Goal: Task Accomplishment & Management: Manage account settings

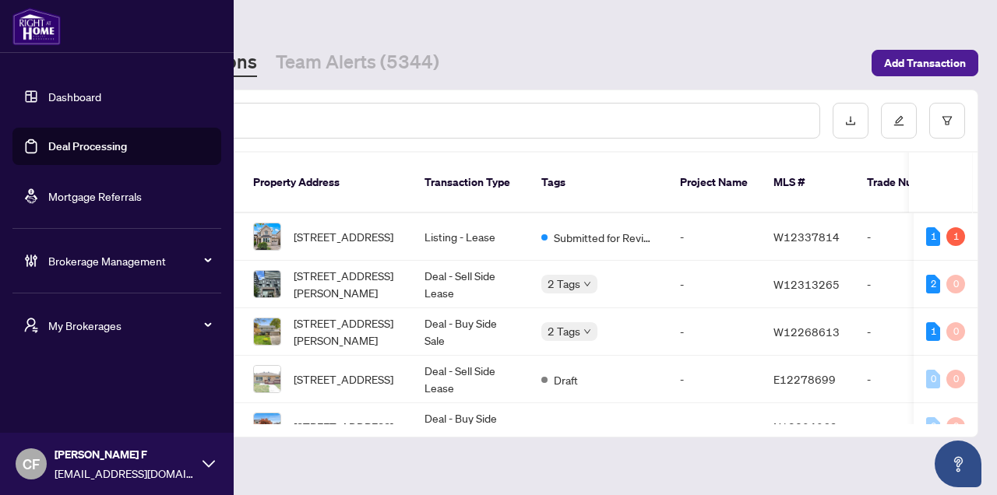
click at [63, 273] on div "Brokerage Management" at bounding box center [116, 260] width 209 height 37
click at [105, 380] on link "Brokerage Profile & Branches" at bounding box center [104, 373] width 143 height 14
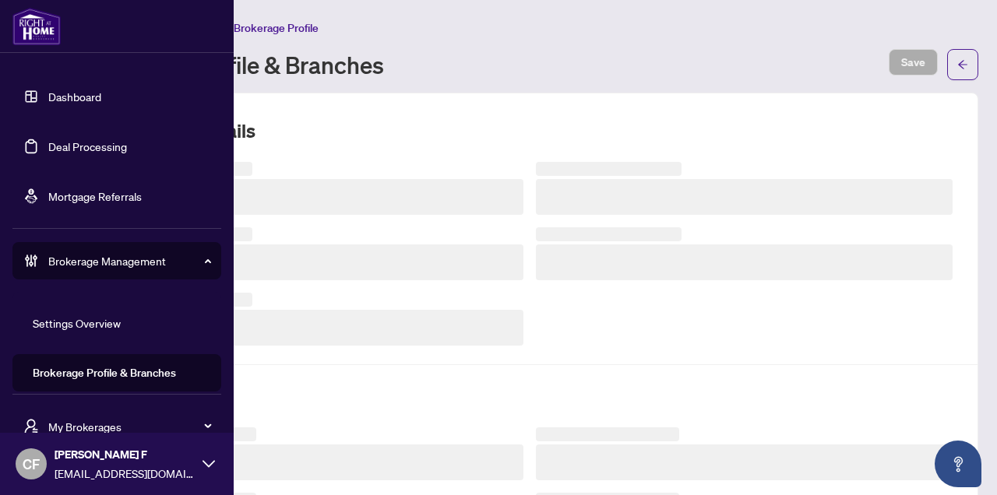
scroll to position [204, 0]
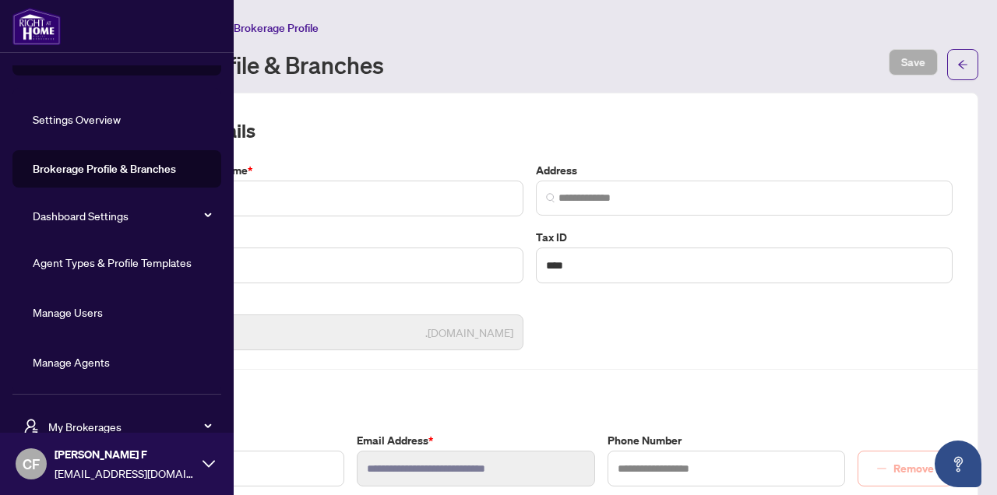
type input "**********"
click at [117, 270] on link "Agent Types & Profile Templates" at bounding box center [112, 263] width 159 height 14
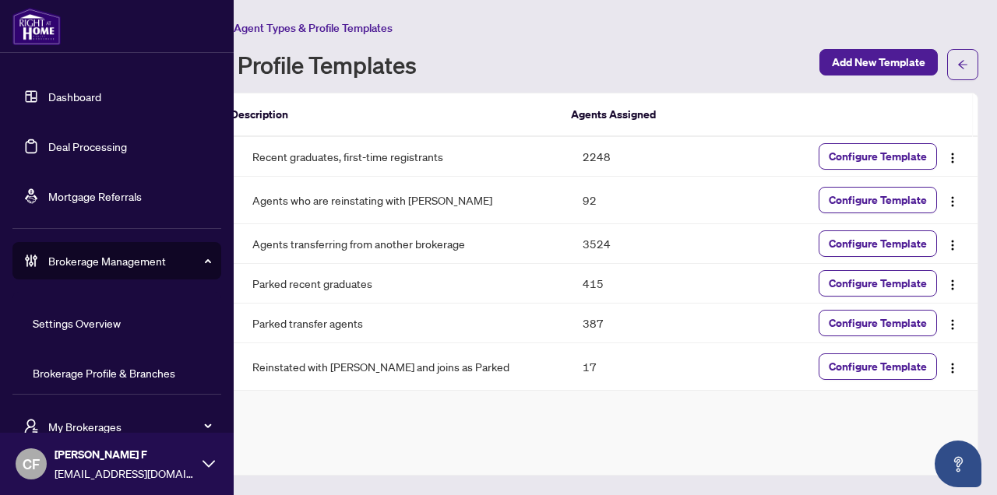
scroll to position [204, 0]
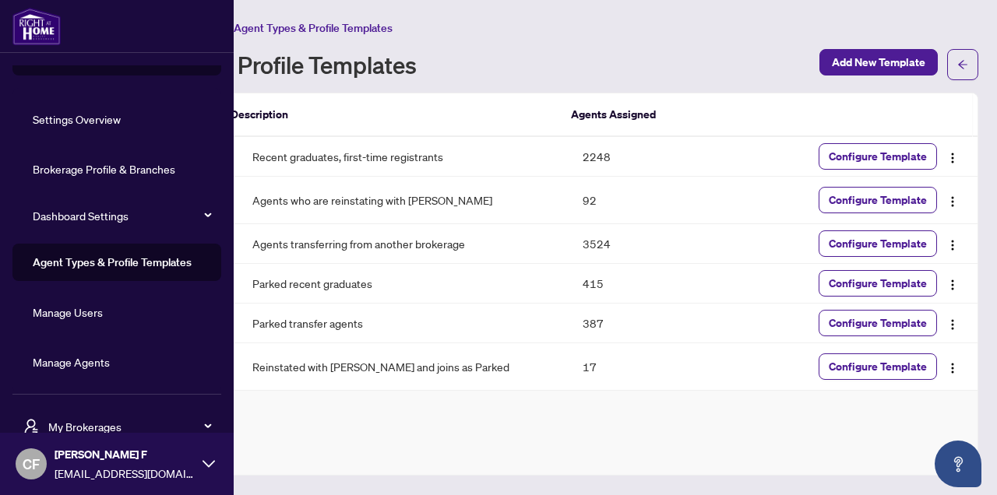
click at [80, 361] on link "Manage Agents" at bounding box center [71, 362] width 77 height 14
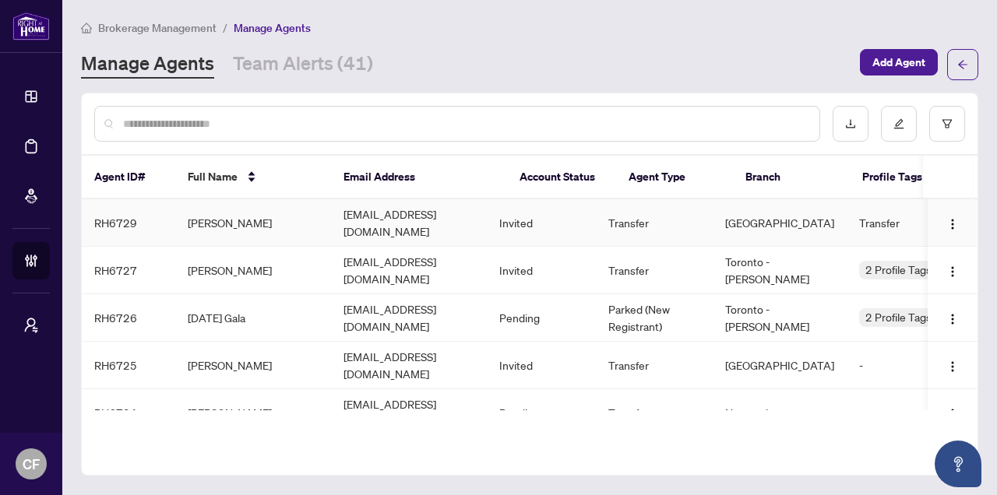
click at [463, 217] on td "Dannybrown471@hotmail.com" at bounding box center [409, 223] width 156 height 48
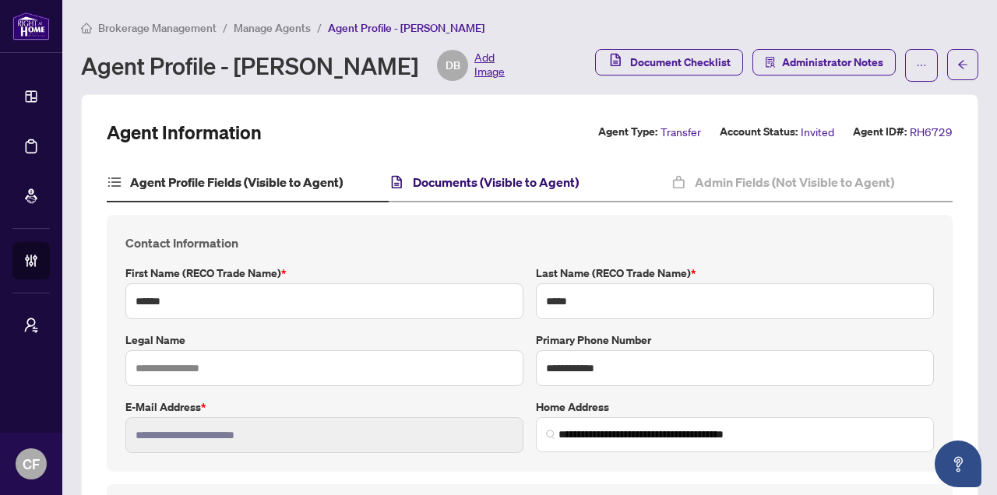
click at [466, 184] on h4 "Documents (Visible to Agent)" at bounding box center [496, 182] width 166 height 19
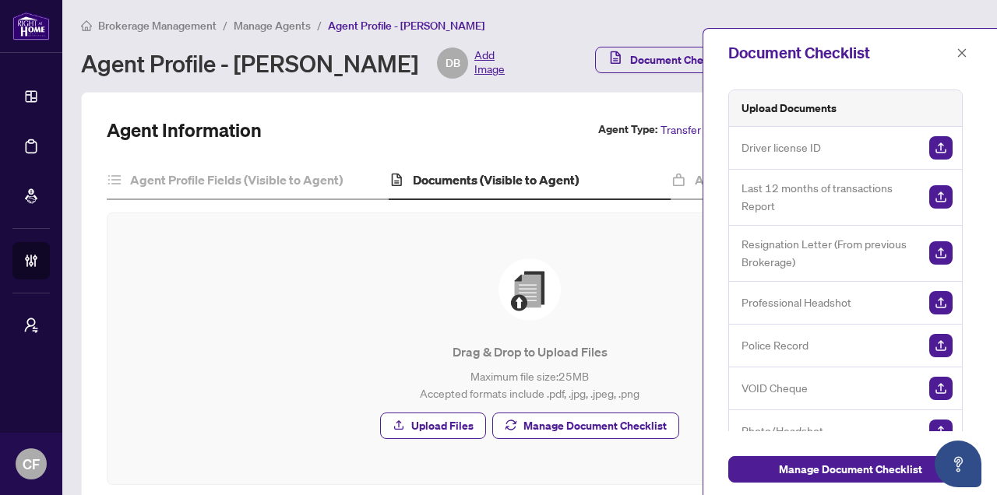
scroll to position [3, 0]
click at [570, 421] on span "Manage Document Checklist" at bounding box center [594, 425] width 143 height 25
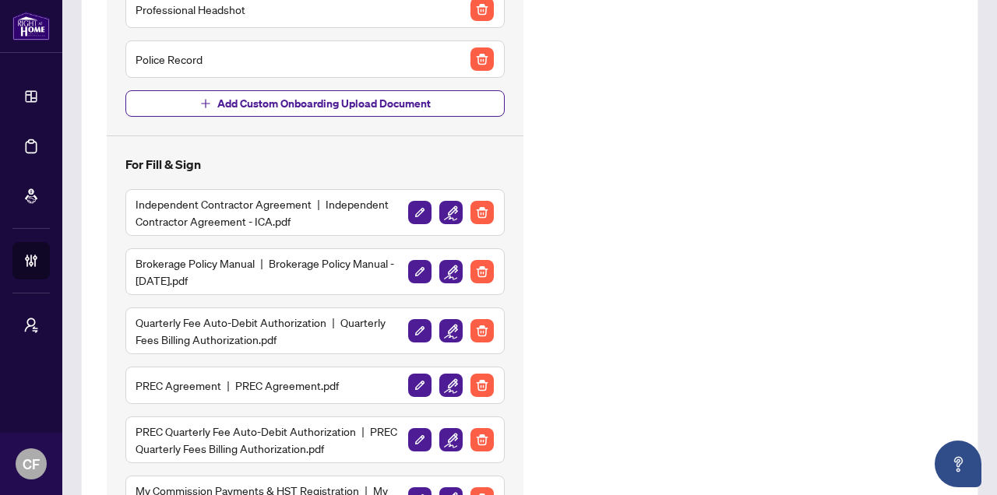
scroll to position [623, 0]
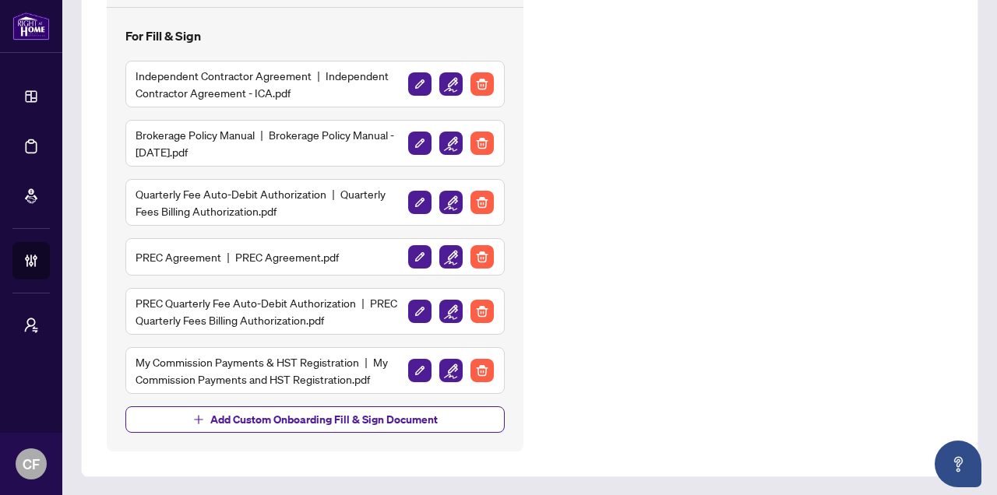
click at [446, 366] on img "button" at bounding box center [450, 370] width 23 height 23
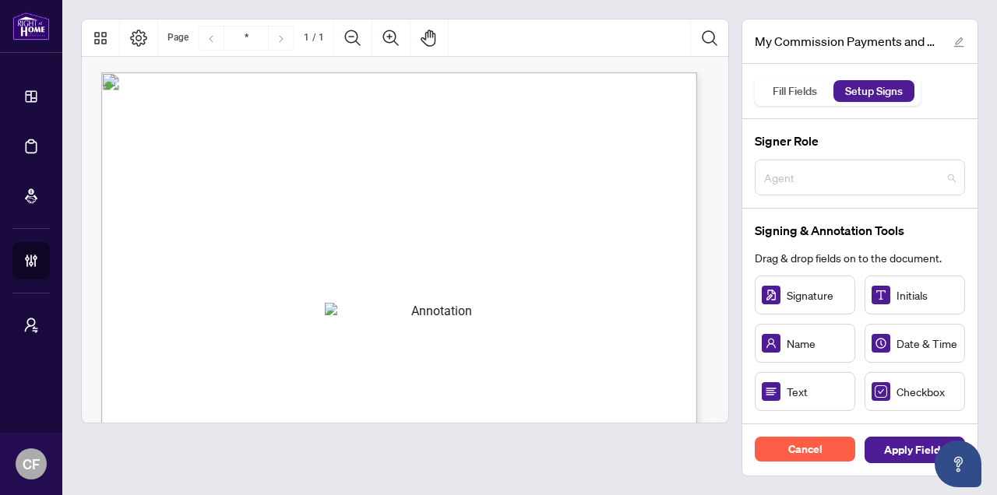
click at [867, 182] on span "Agent" at bounding box center [860, 178] width 192 height 30
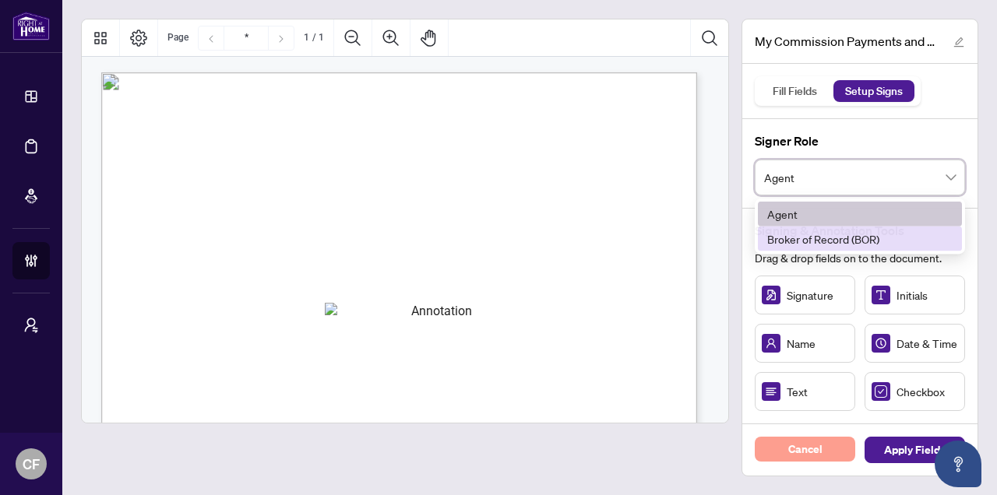
click at [836, 459] on button "Cancel" at bounding box center [805, 449] width 100 height 25
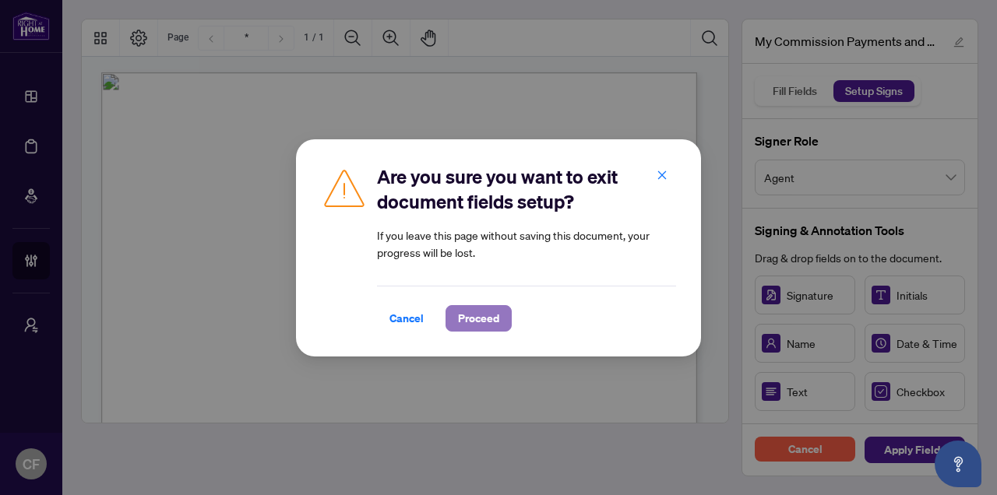
click at [502, 317] on button "Proceed" at bounding box center [479, 318] width 66 height 26
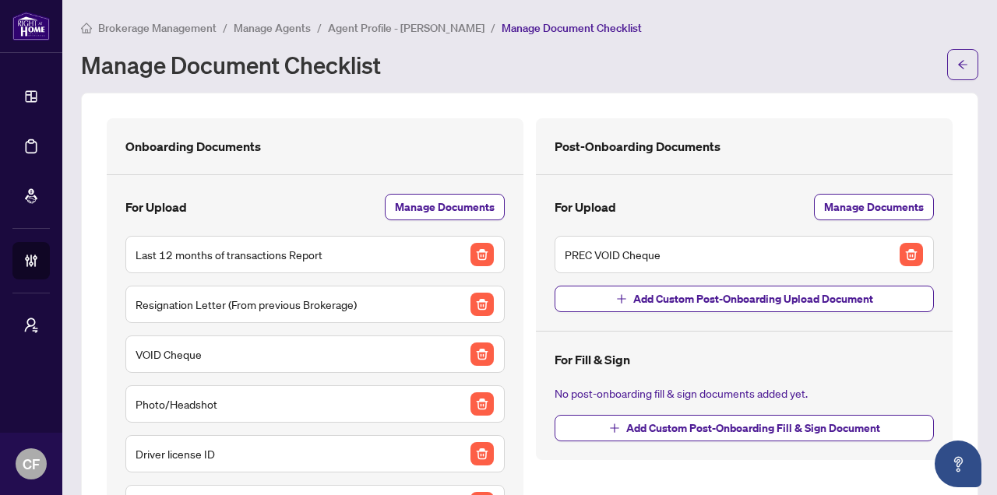
click at [138, 32] on span "Brokerage Management" at bounding box center [157, 28] width 118 height 14
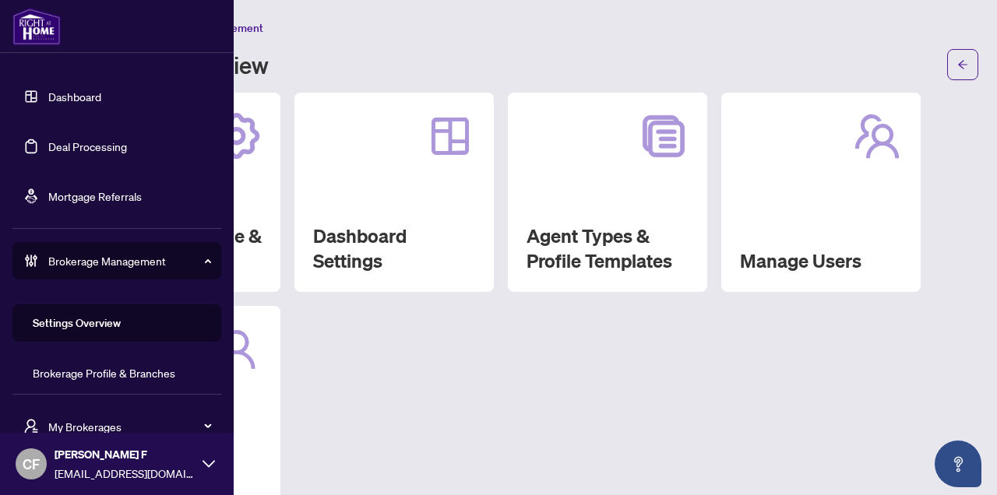
click at [58, 104] on link "Dashboard" at bounding box center [74, 97] width 53 height 14
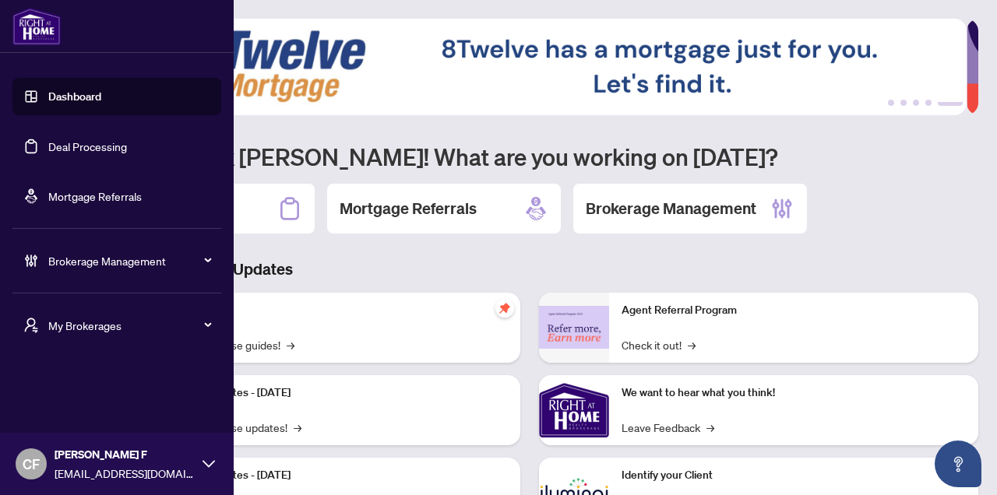
click at [62, 95] on link "Dashboard" at bounding box center [74, 97] width 53 height 14
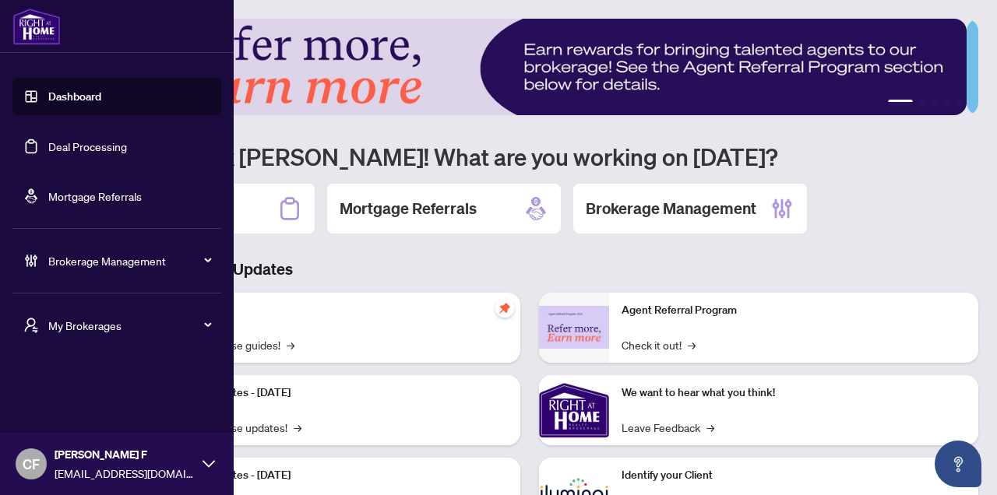
click at [67, 98] on link "Dashboard" at bounding box center [74, 97] width 53 height 14
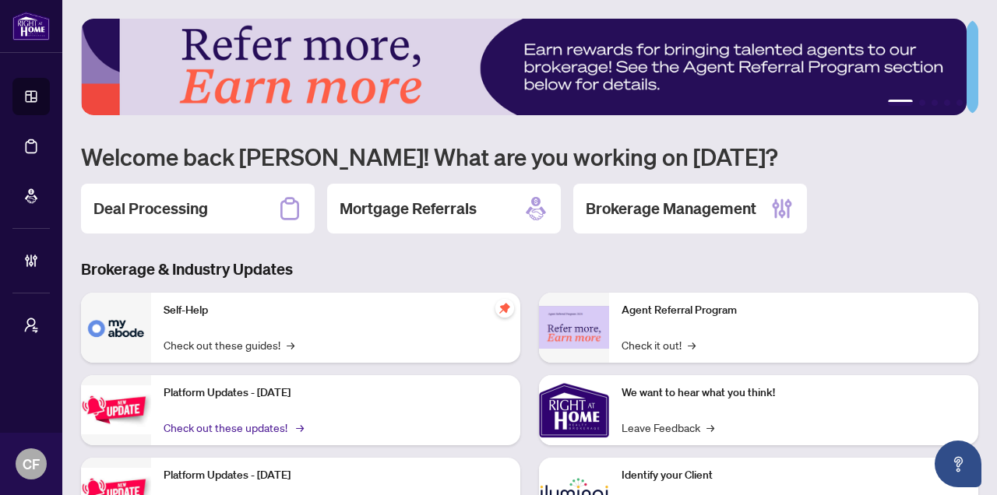
click at [269, 425] on link "Check out these updates! →" at bounding box center [233, 427] width 138 height 17
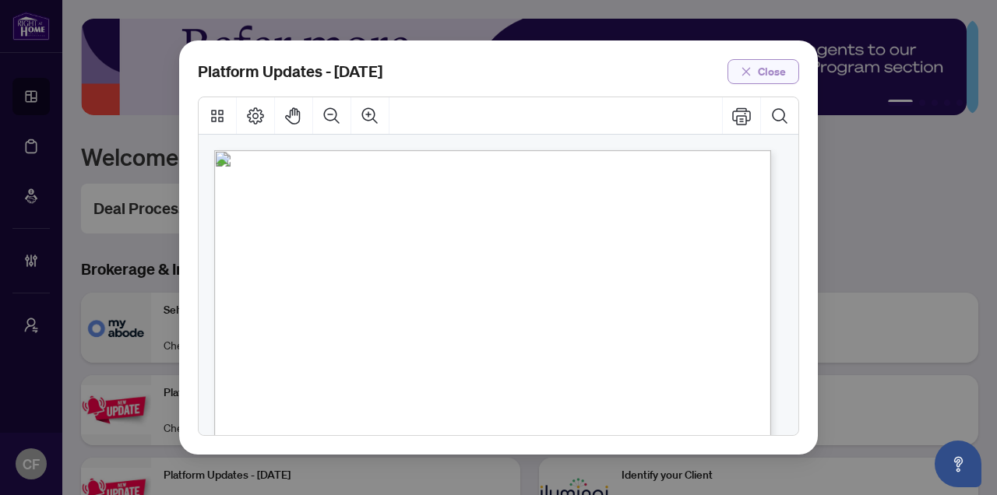
click at [772, 78] on span "Close" at bounding box center [772, 71] width 28 height 25
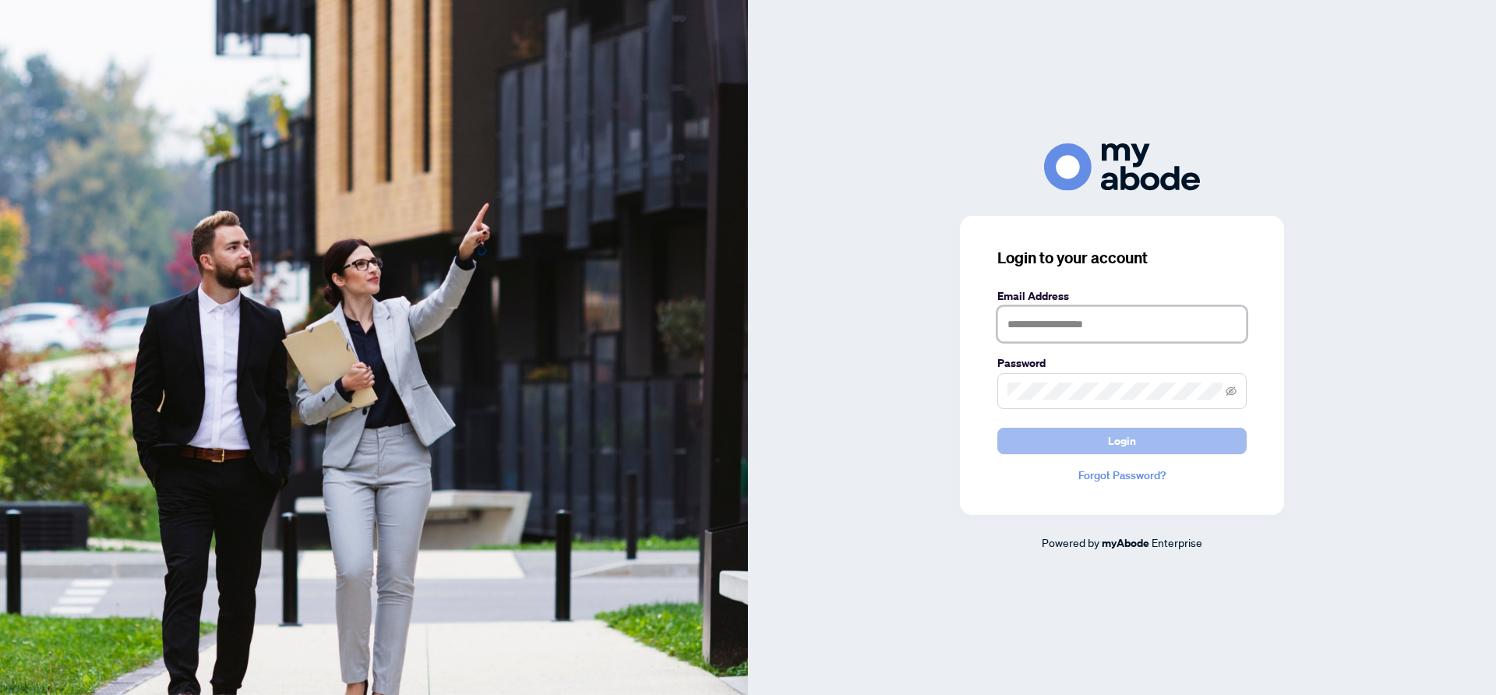
type input "**********"
click at [1103, 435] on button "Login" at bounding box center [1121, 441] width 249 height 26
